Goal: Transaction & Acquisition: Subscribe to service/newsletter

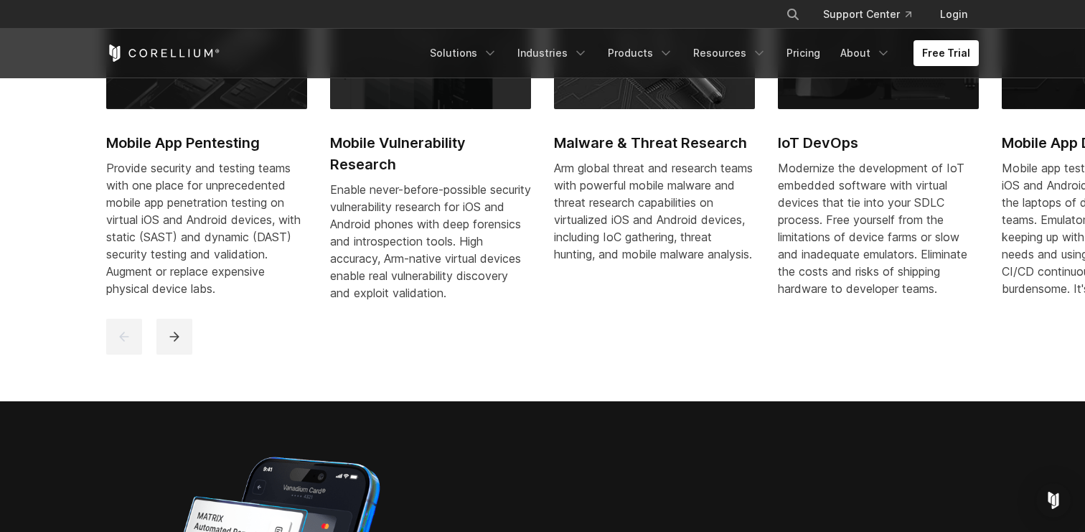
scroll to position [669, 0]
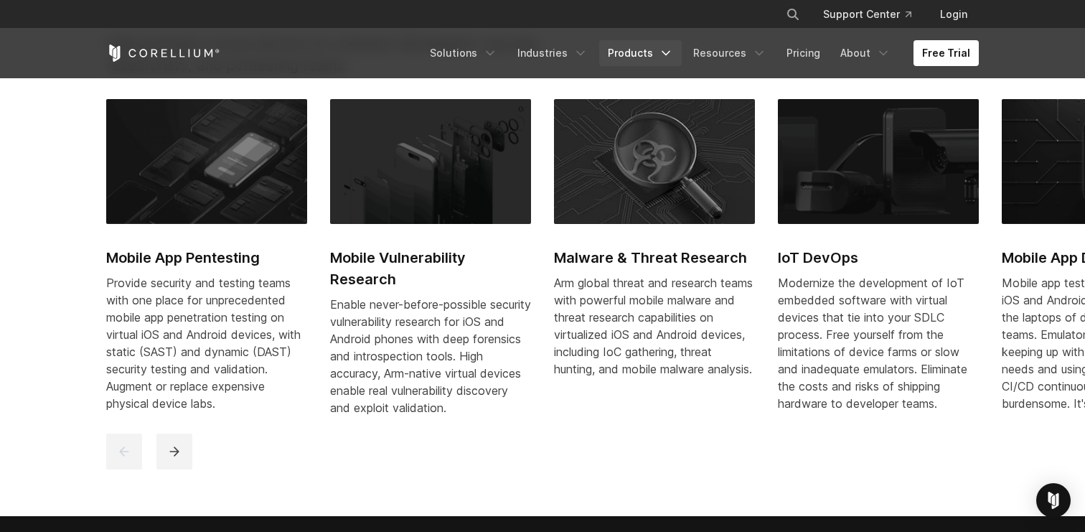
click at [640, 52] on link "Products" at bounding box center [640, 53] width 83 height 26
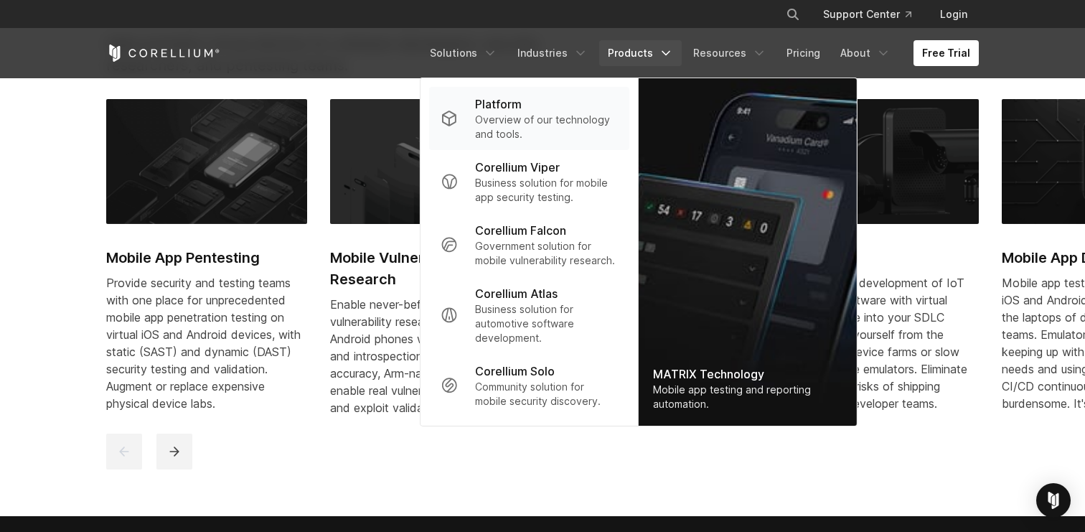
click at [511, 108] on p "Platform" at bounding box center [498, 103] width 47 height 17
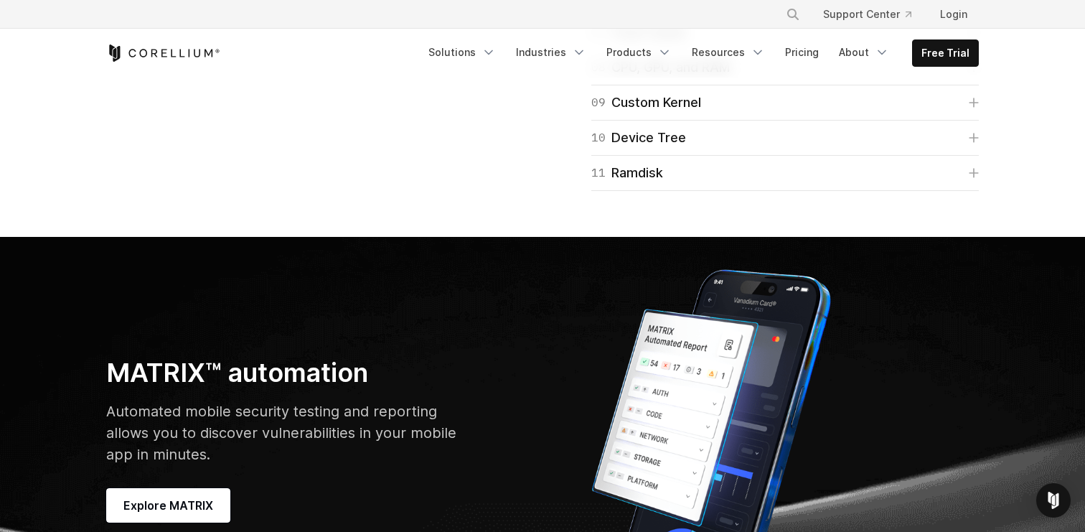
scroll to position [3875, 0]
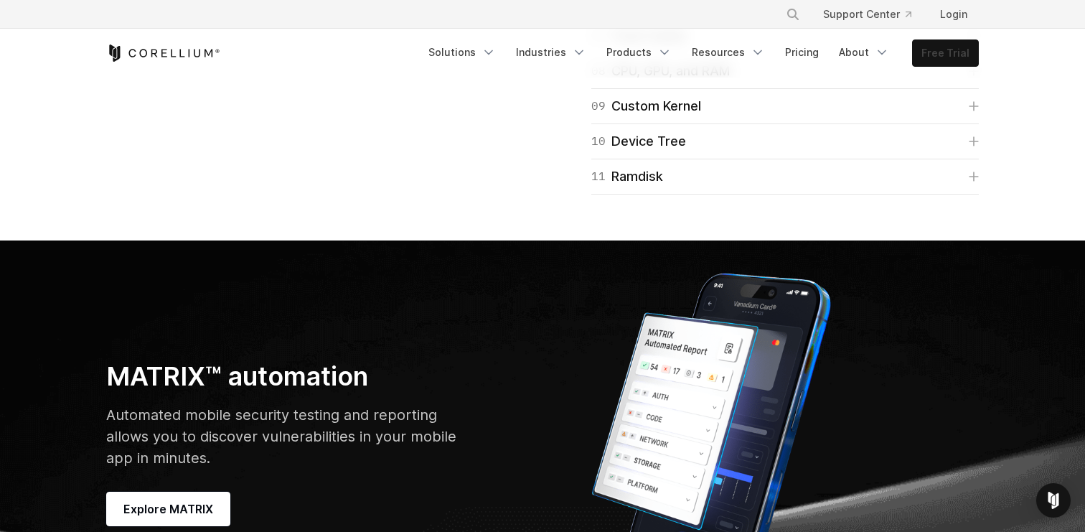
click at [942, 53] on link "Free Trial" at bounding box center [945, 53] width 65 height 26
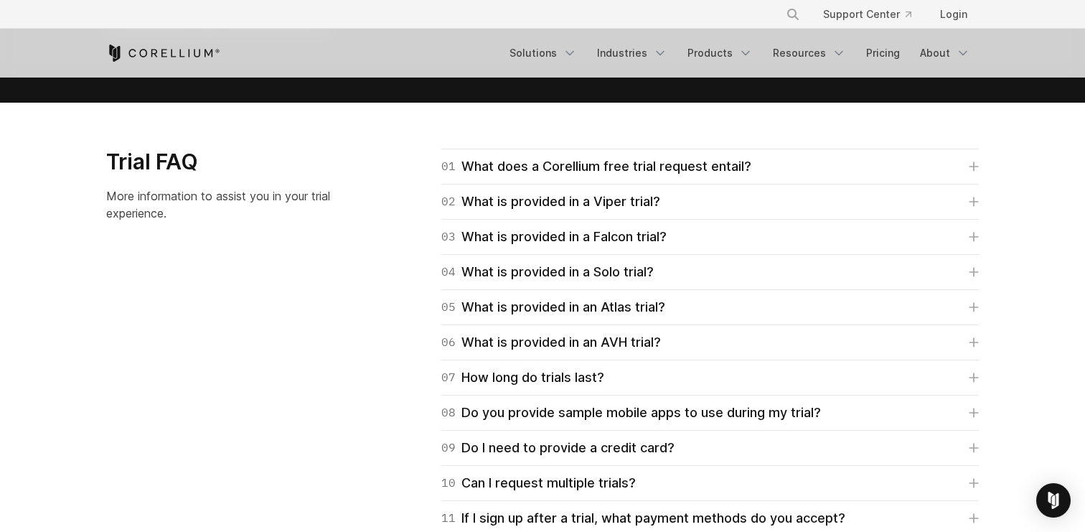
scroll to position [2616, 0]
